Goal: Task Accomplishment & Management: Use online tool/utility

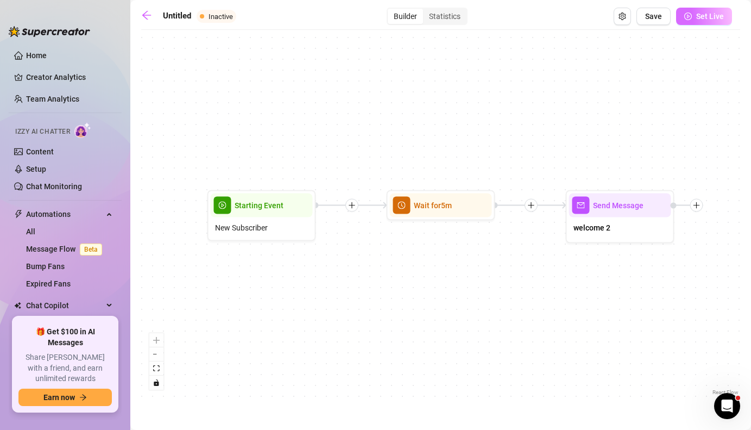
click at [719, 14] on span "Set Live" at bounding box center [710, 16] width 28 height 9
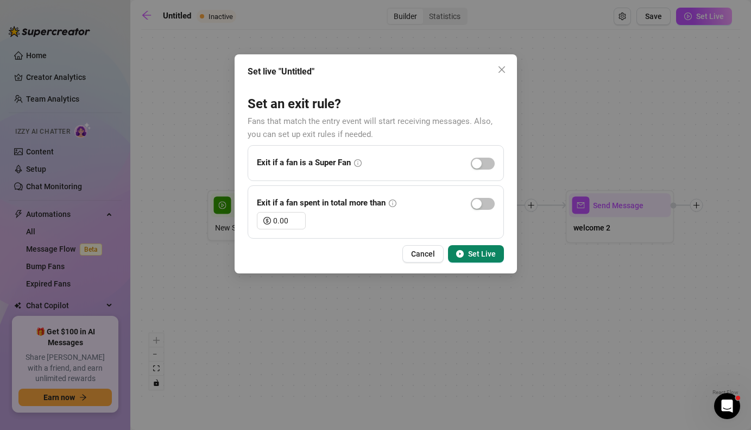
click at [488, 254] on span "Set Live" at bounding box center [482, 253] width 28 height 9
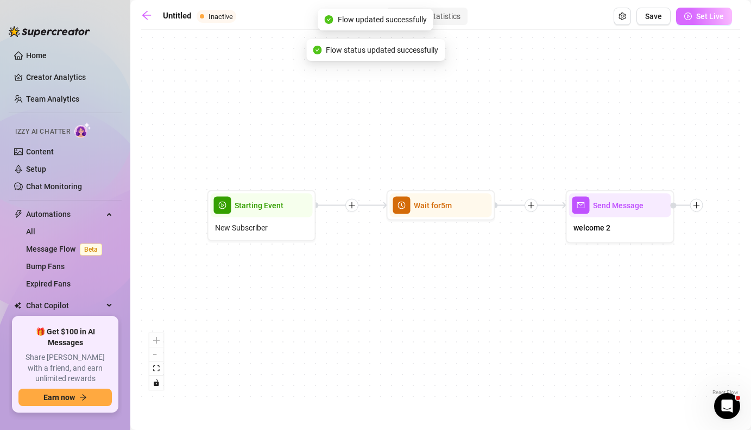
click at [711, 23] on button "Set Live" at bounding box center [704, 16] width 56 height 17
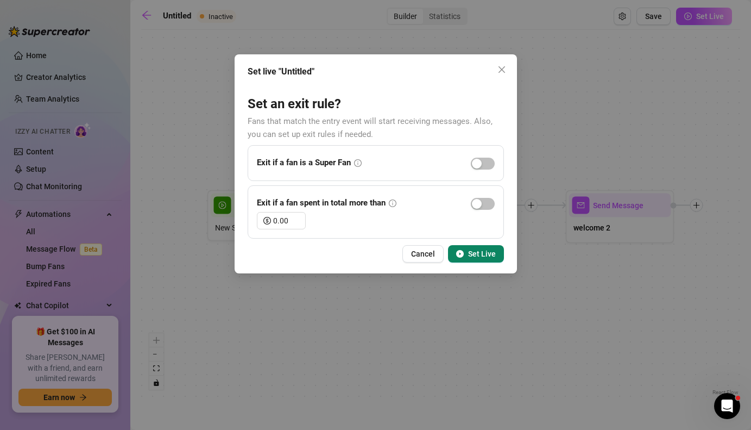
click at [498, 247] on button "Set Live" at bounding box center [476, 253] width 56 height 17
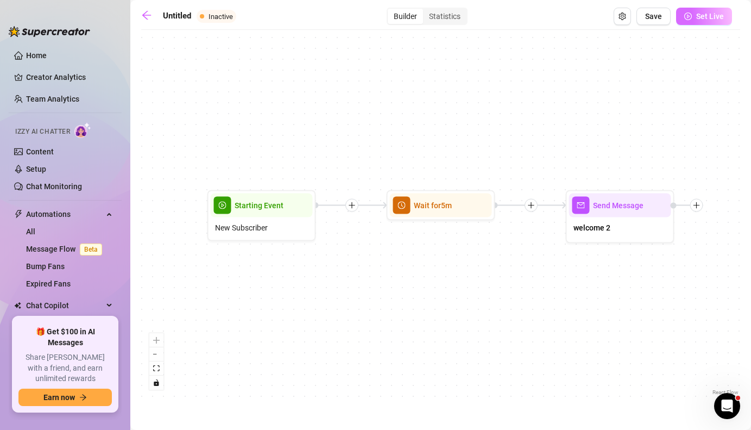
click at [712, 12] on span "Set Live" at bounding box center [710, 16] width 28 height 9
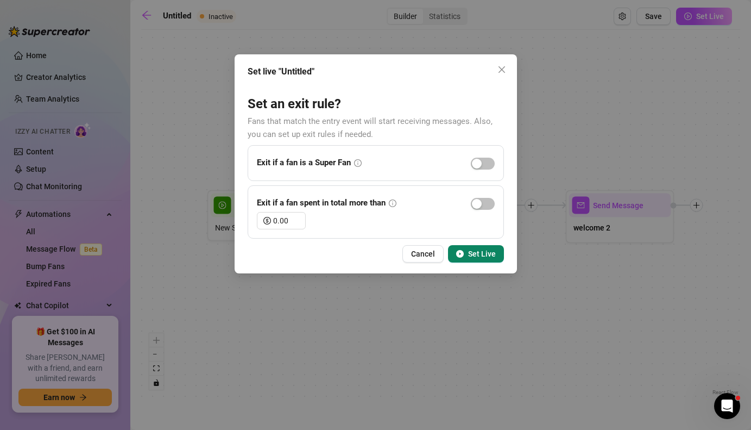
click at [470, 254] on span "Set Live" at bounding box center [482, 253] width 28 height 9
